Goal: Task Accomplishment & Management: Manage account settings

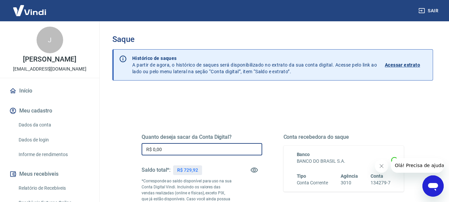
click at [204, 148] on input "R$ 0,00" at bounding box center [201, 149] width 121 height 12
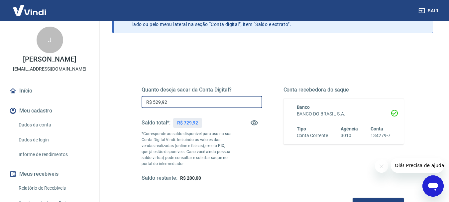
scroll to position [66, 0]
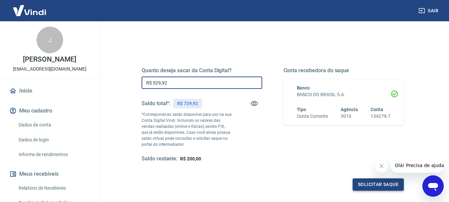
type input "R$ 529,92"
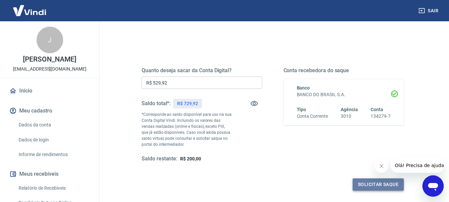
click at [374, 186] on button "Solicitar saque" at bounding box center [377, 184] width 51 height 12
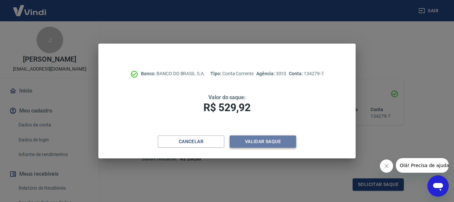
click at [261, 140] on button "Validar saque" at bounding box center [262, 141] width 66 height 12
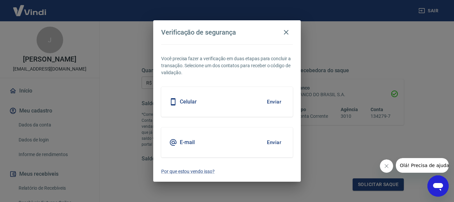
click at [274, 142] on button "Enviar" at bounding box center [274, 142] width 22 height 14
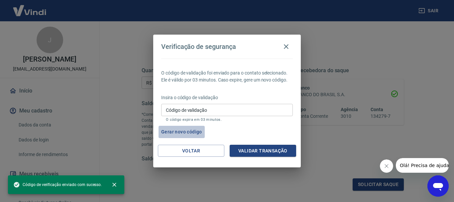
click at [175, 133] on button "Gerar novo código" at bounding box center [181, 132] width 46 height 12
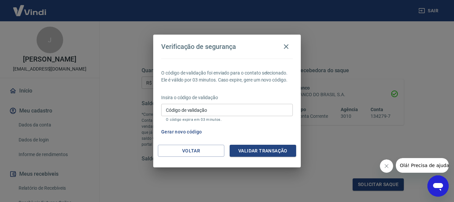
click at [219, 110] on input "Código de validação" at bounding box center [227, 110] width 132 height 12
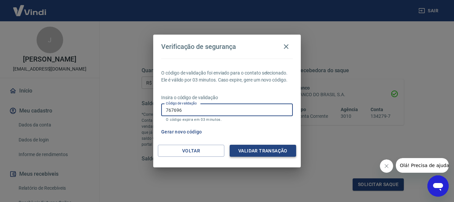
type input "767696"
click at [260, 148] on button "Validar transação" at bounding box center [262, 150] width 66 height 12
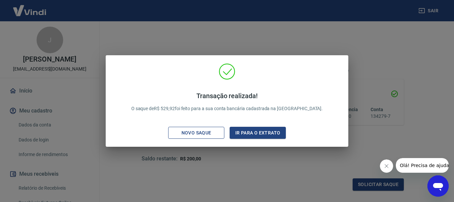
click at [213, 135] on div "Novo saque" at bounding box center [196, 133] width 46 height 8
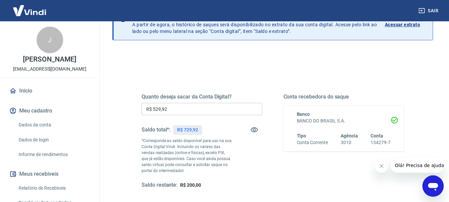
scroll to position [0, 0]
